Goal: Browse casually

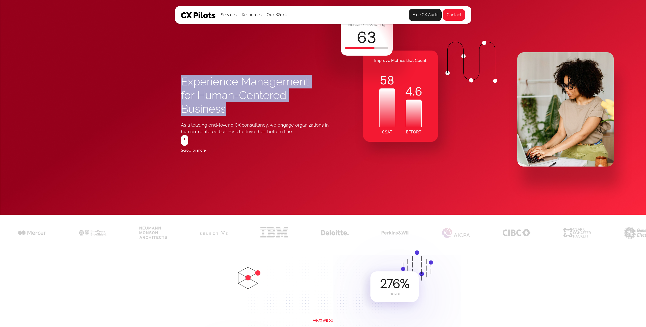
drag, startPoint x: 213, startPoint y: 94, endPoint x: 234, endPoint y: 106, distance: 24.3
click at [234, 106] on h1 "Experience Management for Human-Centered Business" at bounding box center [249, 95] width 136 height 41
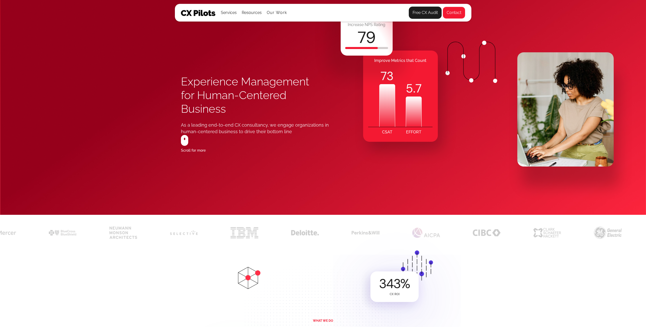
scroll to position [13, 0]
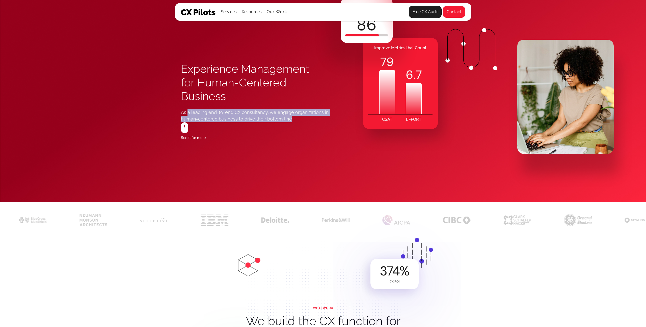
drag, startPoint x: 205, startPoint y: 114, endPoint x: 289, endPoint y: 120, distance: 83.3
click at [289, 120] on div "As a leading end-to-end CX consultancy, we engage organizations in human-center…" at bounding box center [260, 115] width 159 height 13
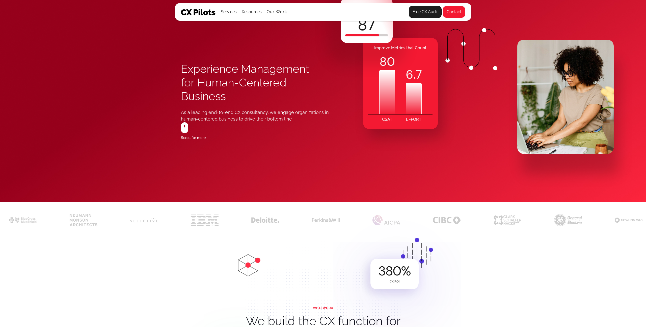
click at [289, 120] on div "As a leading end-to-end CX consultancy, we engage organizations in human-center…" at bounding box center [260, 115] width 159 height 13
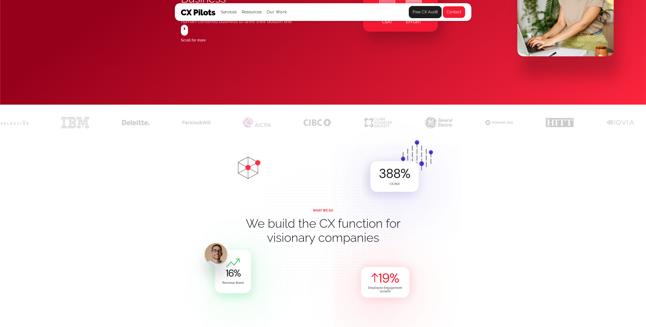
scroll to position [0, 0]
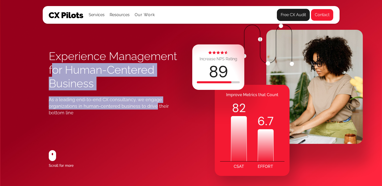
drag, startPoint x: 56, startPoint y: 64, endPoint x: 154, endPoint y: 104, distance: 106.4
click at [154, 104] on div "Experience Management for Human-Centered Business As a leading end-to-end CX co…" at bounding box center [120, 72] width 142 height 88
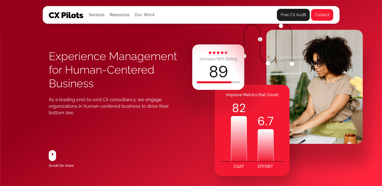
drag, startPoint x: 154, startPoint y: 104, endPoint x: 161, endPoint y: 107, distance: 7.5
click at [154, 104] on div "As a leading end-to-end CX consultancy, we engage organizations in human-center…" at bounding box center [114, 106] width 130 height 20
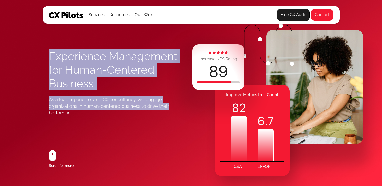
drag, startPoint x: 154, startPoint y: 103, endPoint x: 48, endPoint y: 59, distance: 114.7
click at [48, 59] on div "Experience Management for Human-Centered Business As a leading end-to-end CX co…" at bounding box center [191, 96] width 297 height 186
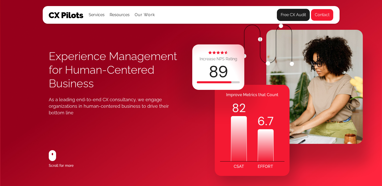
click at [48, 59] on div "Experience Management for Human-Centered Business As a leading end-to-end CX co…" at bounding box center [191, 96] width 297 height 186
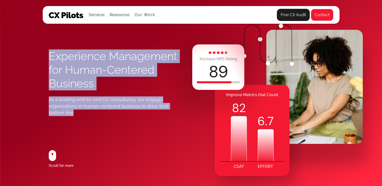
drag, startPoint x: 49, startPoint y: 56, endPoint x: 125, endPoint y: 116, distance: 96.8
click at [125, 116] on div "Experience Management for Human-Centered Business As a leading end-to-end CX co…" at bounding box center [120, 72] width 142 height 88
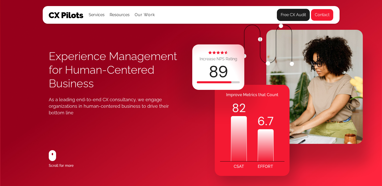
click at [125, 116] on div "As a leading end-to-end CX consultancy, we engage organizations in human-center…" at bounding box center [114, 106] width 130 height 20
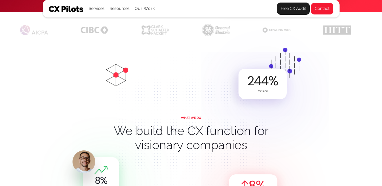
scroll to position [202, 0]
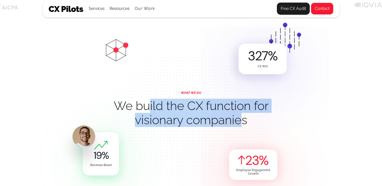
drag, startPoint x: 202, startPoint y: 112, endPoint x: 242, endPoint y: 121, distance: 40.4
click at [241, 121] on h2 "We build the CX function for visionary companies" at bounding box center [190, 113] width 159 height 28
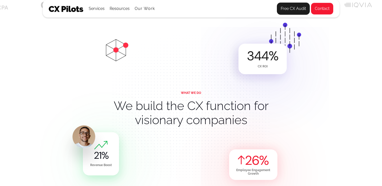
drag, startPoint x: 243, startPoint y: 121, endPoint x: 249, endPoint y: 121, distance: 6.6
click at [243, 121] on h2 "We build the CX function for visionary companies" at bounding box center [190, 113] width 159 height 28
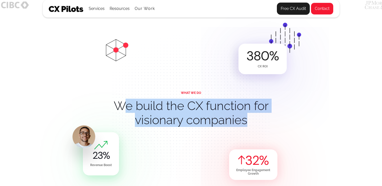
drag, startPoint x: 250, startPoint y: 121, endPoint x: 118, endPoint y: 107, distance: 132.0
click at [118, 107] on h2 "We build the CX function for visionary companies" at bounding box center [190, 113] width 159 height 28
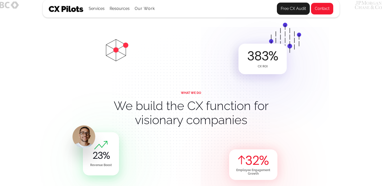
click at [118, 107] on h2 "We build the CX function for visionary companies" at bounding box center [190, 113] width 159 height 28
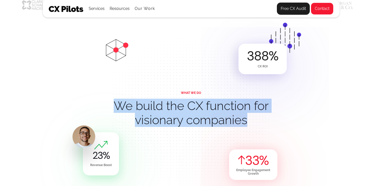
drag, startPoint x: 165, startPoint y: 111, endPoint x: 239, endPoint y: 121, distance: 74.9
click at [239, 121] on h2 "We build the CX function for visionary companies" at bounding box center [190, 113] width 159 height 28
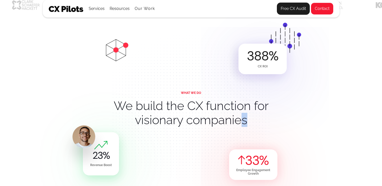
drag, startPoint x: 239, startPoint y: 121, endPoint x: 278, endPoint y: 124, distance: 39.0
click at [240, 121] on h2 "We build the CX function for visionary companies" at bounding box center [190, 113] width 159 height 28
click at [312, 126] on div "388 % CX ROI WHAT WE DO We build the CX function for visionary companies 33 % E…" at bounding box center [191, 111] width 382 height 177
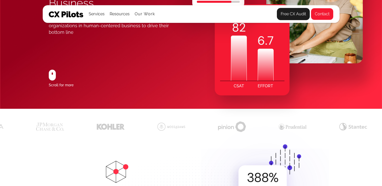
scroll to position [0, 0]
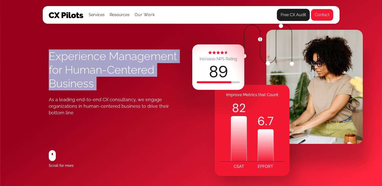
drag, startPoint x: 53, startPoint y: 58, endPoint x: 100, endPoint y: 94, distance: 59.2
click at [100, 94] on div "Experience Management for Human-Centered Business As a leading end-to-end CX co…" at bounding box center [120, 72] width 142 height 88
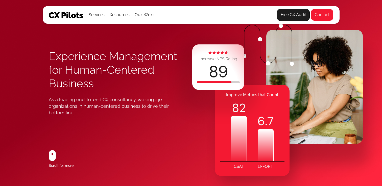
click at [100, 94] on div "Experience Management for Human-Centered Business As a leading end-to-end CX co…" at bounding box center [120, 72] width 142 height 88
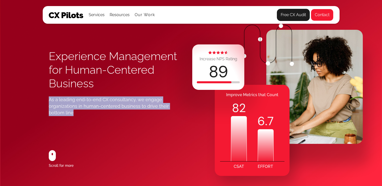
drag, startPoint x: 56, startPoint y: 104, endPoint x: 76, endPoint y: 113, distance: 22.5
click at [76, 113] on div "Experience Management for Human-Centered Business As a leading end-to-end CX co…" at bounding box center [191, 96] width 297 height 186
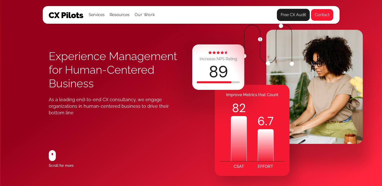
click at [78, 113] on div "As a leading end-to-end CX consultancy, we engage organizations in human-center…" at bounding box center [114, 106] width 130 height 20
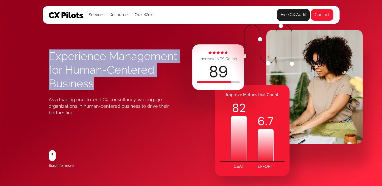
drag, startPoint x: 90, startPoint y: 81, endPoint x: 100, endPoint y: 85, distance: 11.3
click at [100, 85] on h1 "Experience Management for Human-Centered Business" at bounding box center [120, 69] width 142 height 41
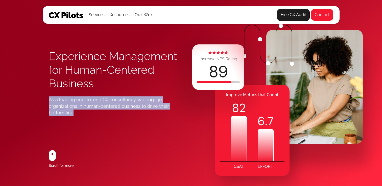
drag, startPoint x: 58, startPoint y: 102, endPoint x: 85, endPoint y: 113, distance: 29.4
click at [85, 113] on div "As a leading end-to-end CX consultancy, we engage organizations in human-center…" at bounding box center [114, 106] width 130 height 20
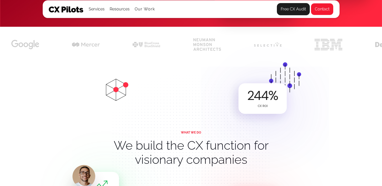
scroll to position [169, 0]
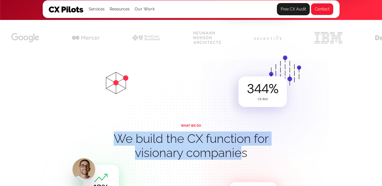
drag, startPoint x: 117, startPoint y: 136, endPoint x: 243, endPoint y: 152, distance: 126.5
click at [243, 152] on h2 "We build the CX function for visionary companies" at bounding box center [190, 146] width 159 height 28
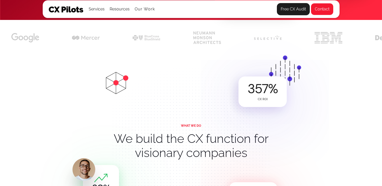
drag, startPoint x: 243, startPoint y: 152, endPoint x: 232, endPoint y: 149, distance: 11.2
click at [243, 152] on h2 "We build the CX function for visionary companies" at bounding box center [190, 146] width 159 height 28
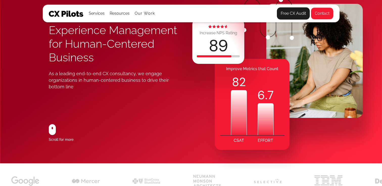
scroll to position [0, 0]
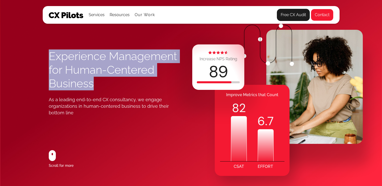
drag, startPoint x: 52, startPoint y: 57, endPoint x: 107, endPoint y: 87, distance: 63.0
click at [107, 87] on h1 "Experience Management for Human-Centered Business" at bounding box center [120, 69] width 142 height 41
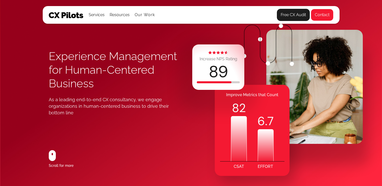
click at [107, 87] on h1 "Experience Management for Human-Centered Business" at bounding box center [120, 69] width 142 height 41
click at [178, 105] on div "As a leading end-to-end CX consultancy, we engage organizations in human-center…" at bounding box center [114, 106] width 130 height 20
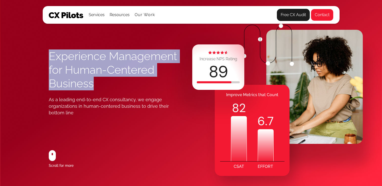
drag, startPoint x: 91, startPoint y: 76, endPoint x: 114, endPoint y: 84, distance: 24.0
click at [114, 84] on h1 "Experience Management for Human-Centered Business" at bounding box center [120, 69] width 142 height 41
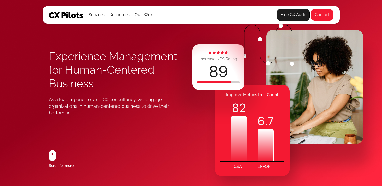
drag, startPoint x: 114, startPoint y: 84, endPoint x: 121, endPoint y: 83, distance: 7.4
click at [114, 84] on h1 "Experience Management for Human-Centered Business" at bounding box center [120, 69] width 142 height 41
